Goal: Communication & Community: Answer question/provide support

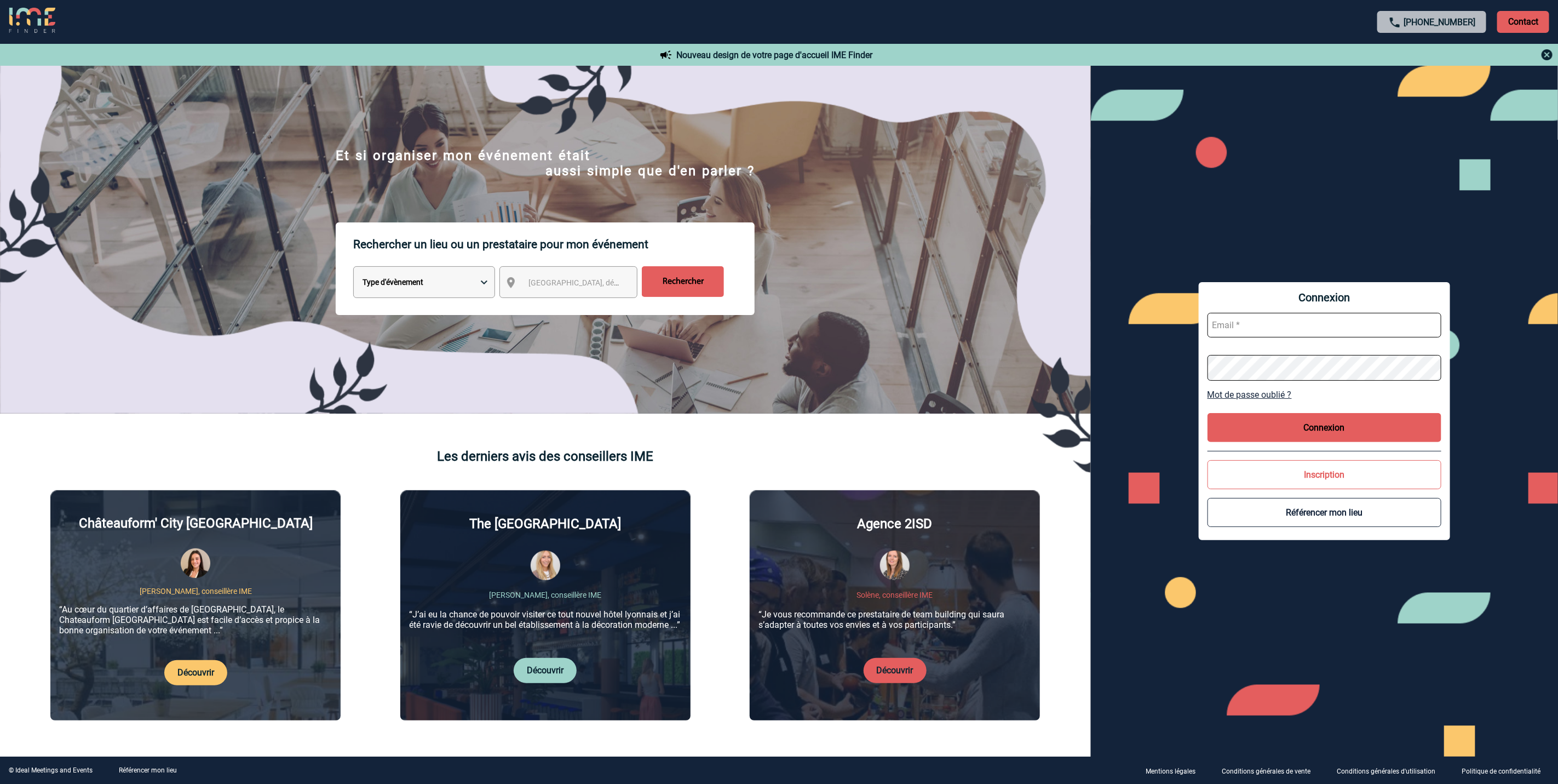
type input "[EMAIL_ADDRESS][DOMAIN_NAME]"
click at [1286, 456] on div "Connexion amelie.ghio@abeille-assurances.fr Mot de passe oublié ? Connexion Ins…" at bounding box center [1325, 410] width 251 height 258
click at [1286, 428] on button "Connexion" at bounding box center [1325, 428] width 234 height 29
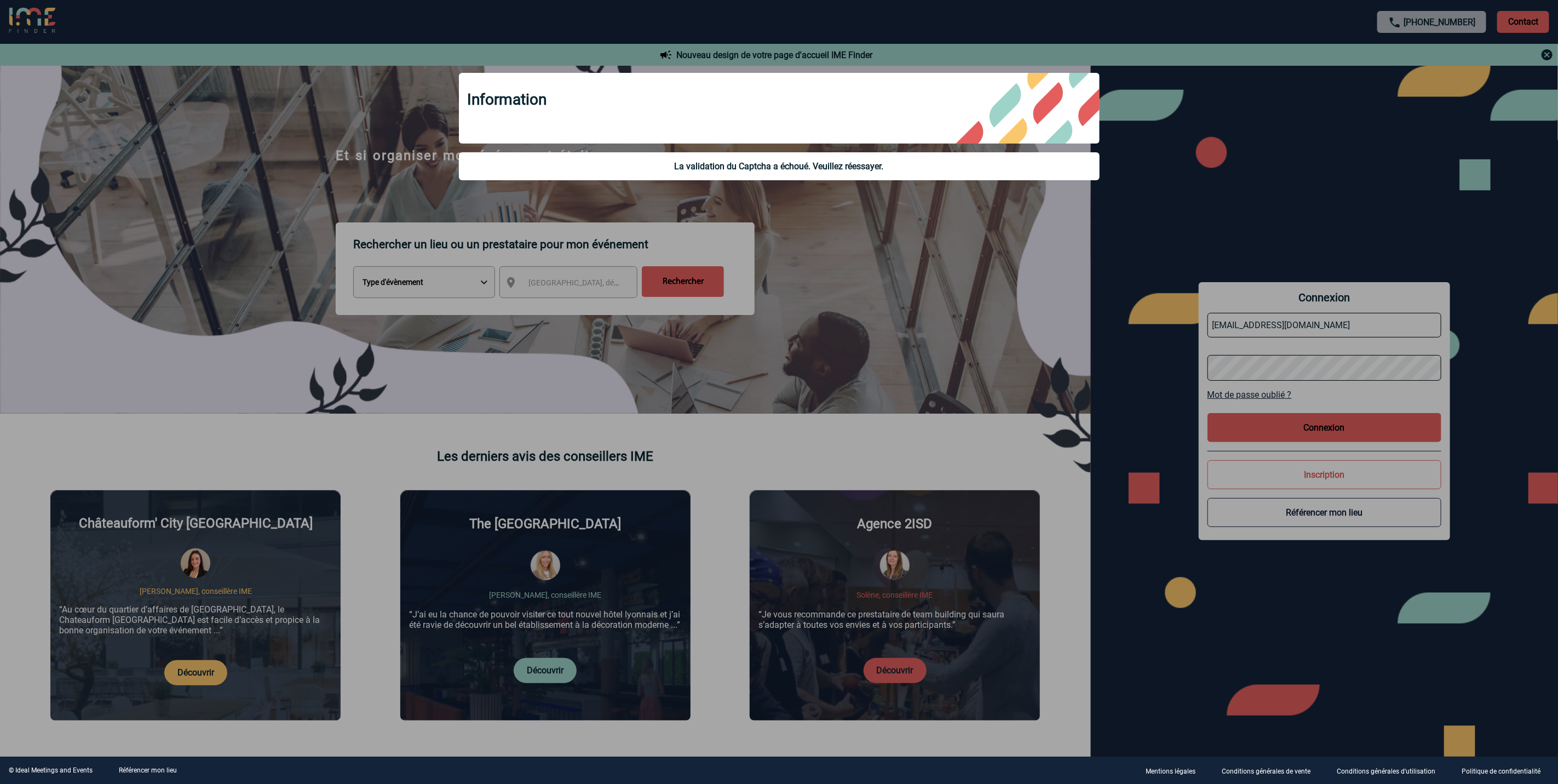
click at [1282, 427] on div at bounding box center [779, 392] width 1558 height 784
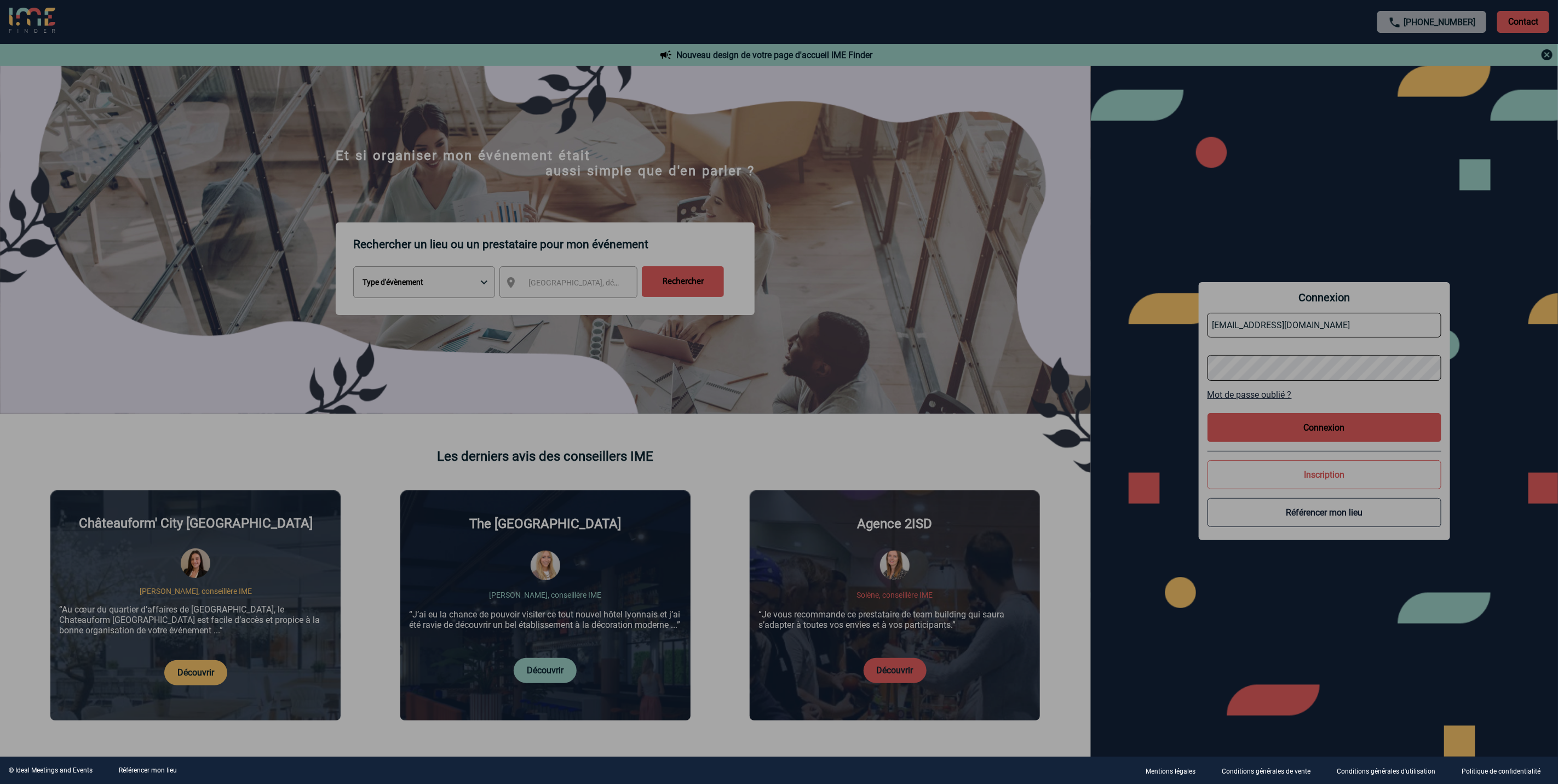
click at [1282, 427] on div at bounding box center [779, 392] width 1558 height 784
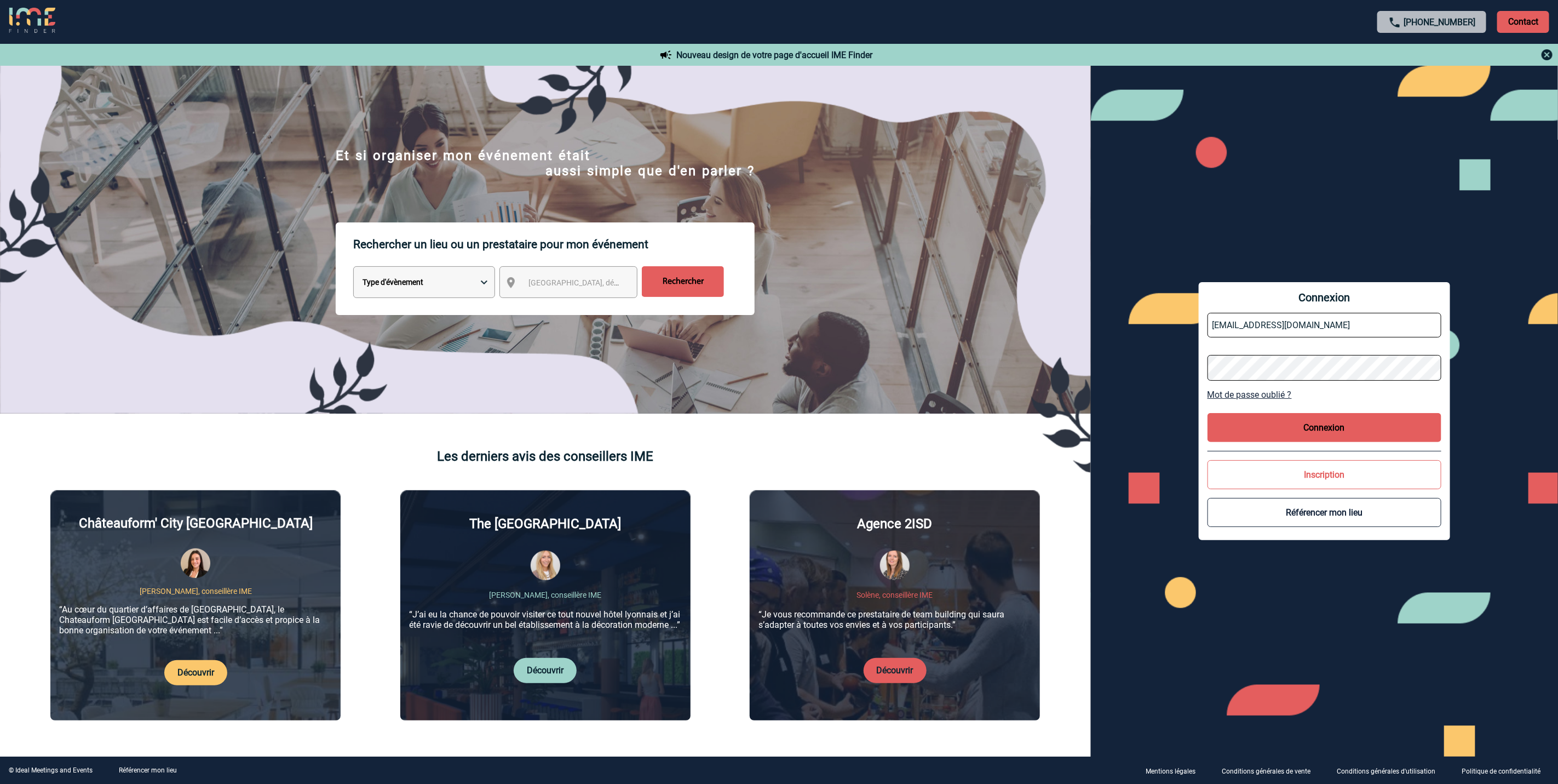
click at [1278, 427] on button "Connexion" at bounding box center [1325, 428] width 234 height 29
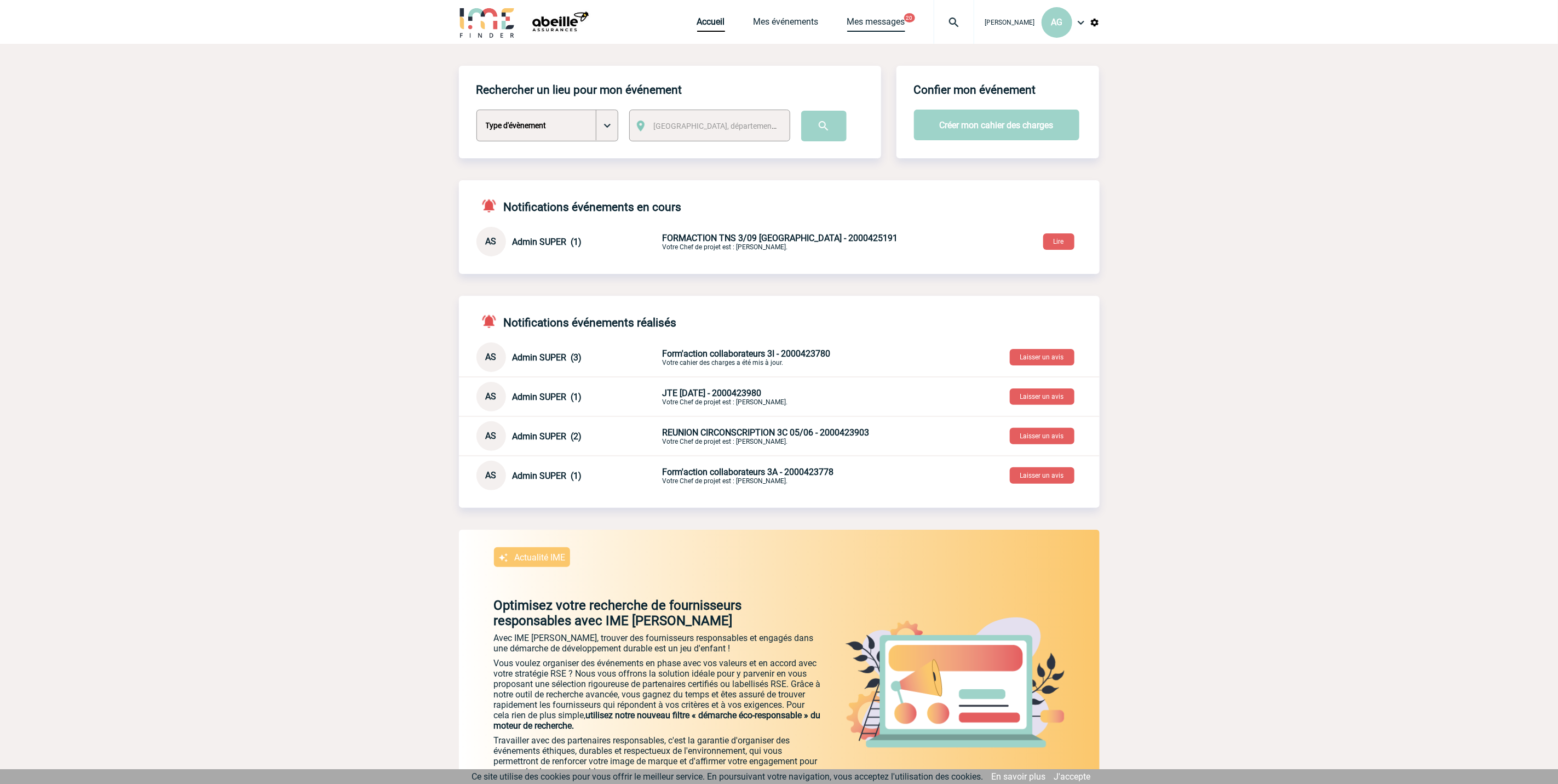
click at [879, 20] on link "Mes messages" at bounding box center [876, 23] width 58 height 15
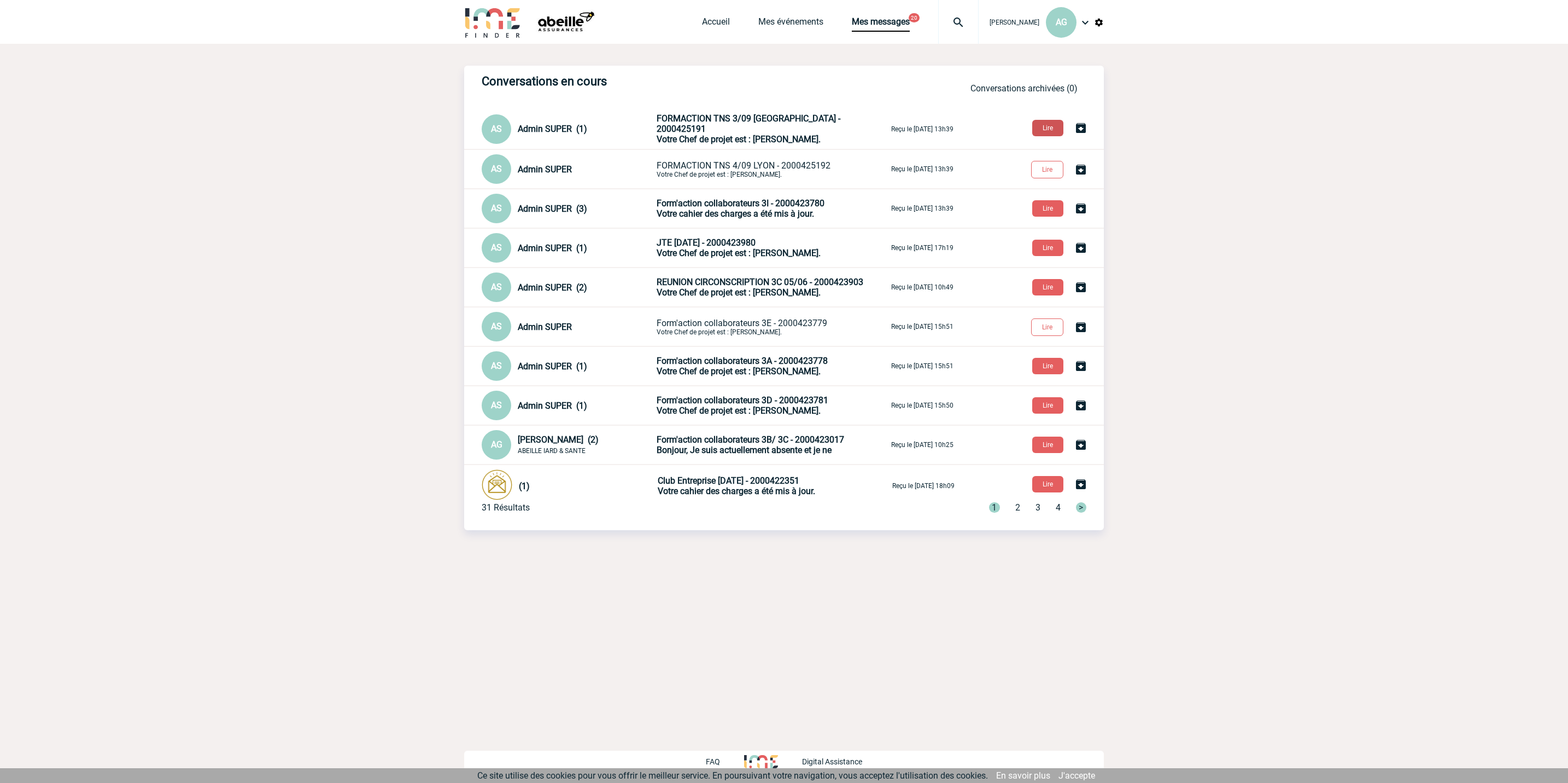
click at [1047, 127] on button "Lire" at bounding box center [1047, 128] width 32 height 16
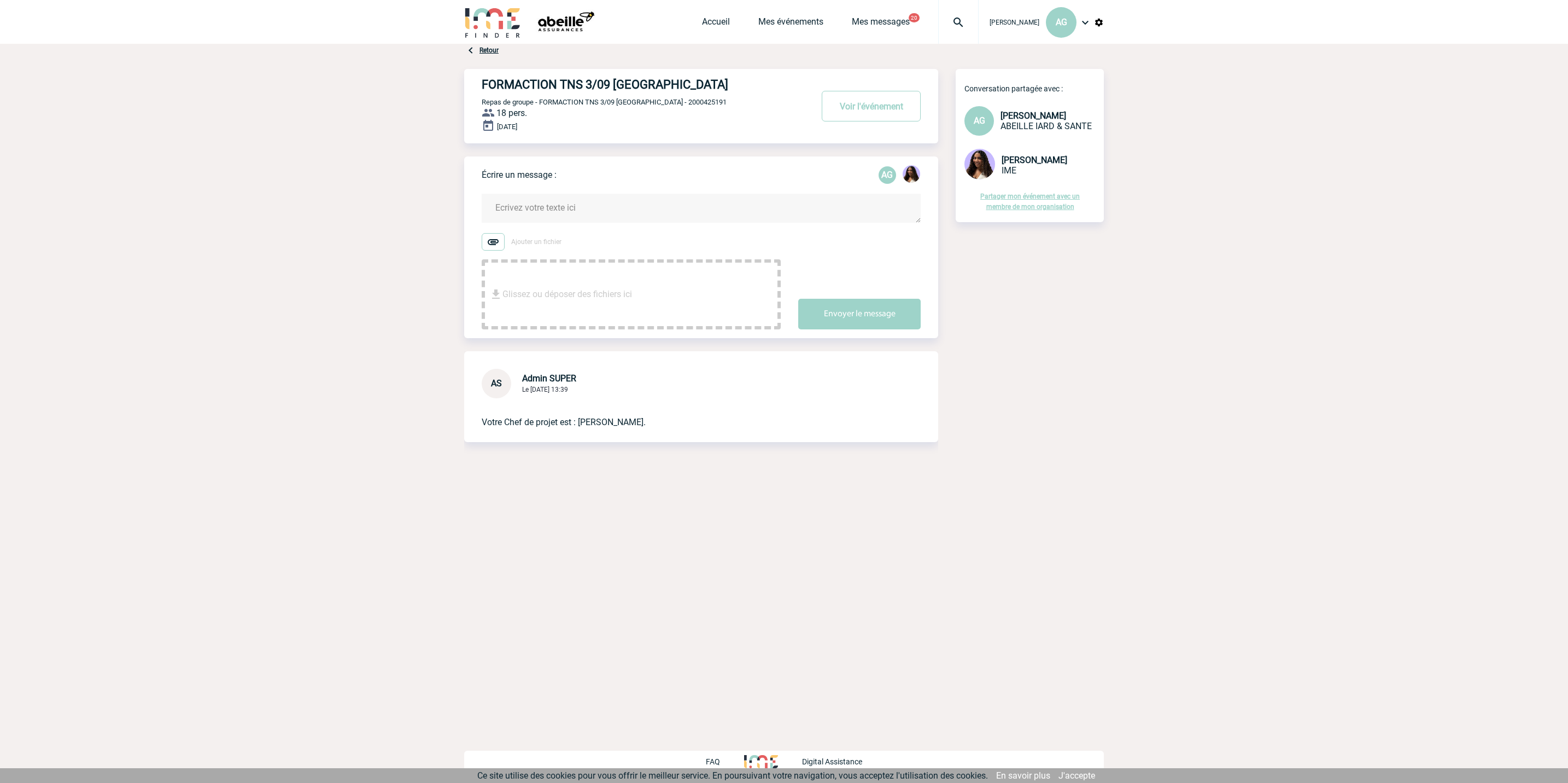
click at [479, 51] on link "Retour" at bounding box center [489, 50] width 19 height 7
